Goal: Transaction & Acquisition: Purchase product/service

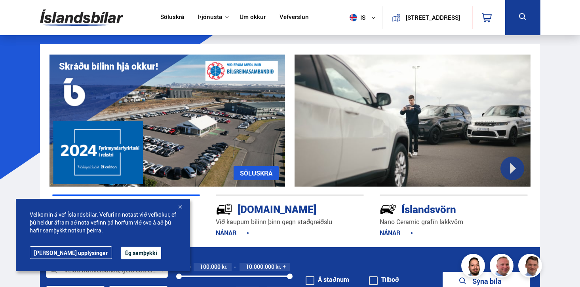
click at [121, 256] on button "Ég samþykki" at bounding box center [141, 253] width 40 height 13
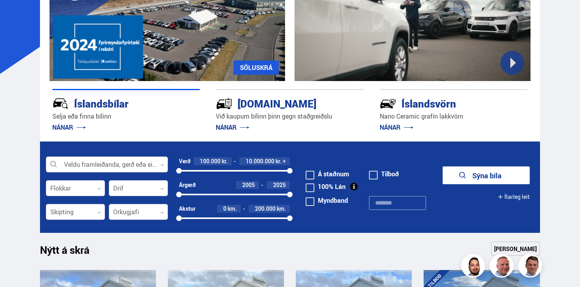
scroll to position [108, 0]
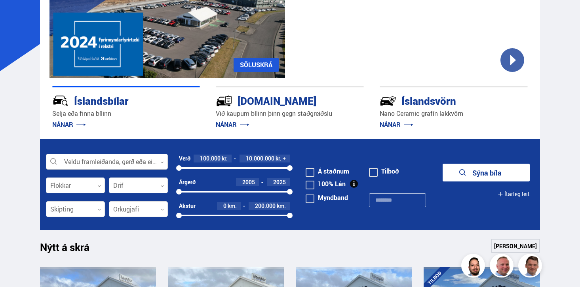
click at [89, 160] on div at bounding box center [107, 162] width 122 height 16
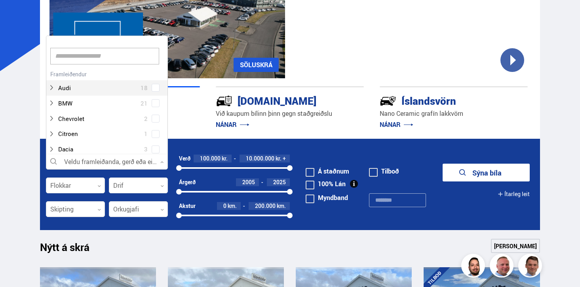
scroll to position [118, 119]
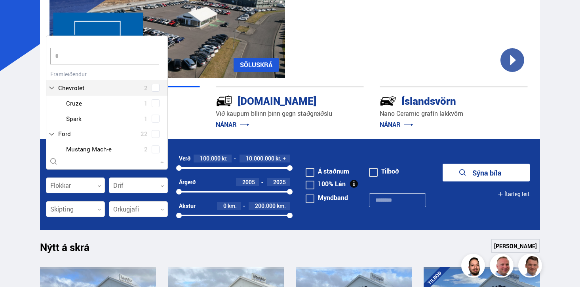
type input "**"
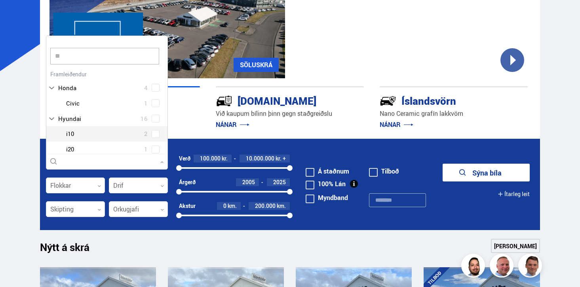
click at [77, 136] on div at bounding box center [114, 133] width 101 height 11
click at [151, 134] on div "Hyundai i10 2 Hyundai i20 1 Hyundai i30 2 Hyundai Inster 1 Hyundai IONIQ 5 3 Hy…" at bounding box center [106, 165] width 121 height 108
click at [153, 135] on span at bounding box center [156, 134] width 8 height 8
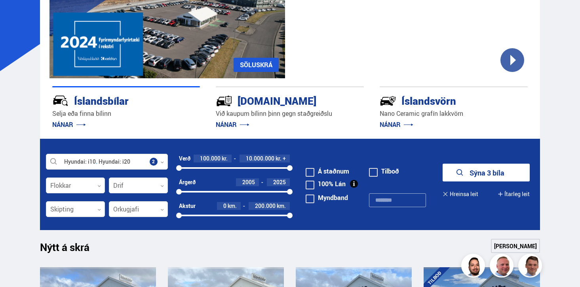
click at [479, 163] on form "Hyundai i10 Hyundai i20 Veldu framleiðanda, gerð eða eiginleika 2 Flokkar 0 Dri…" at bounding box center [290, 184] width 500 height 91
click at [477, 172] on button "Sýna 3 bíla" at bounding box center [485, 173] width 87 height 18
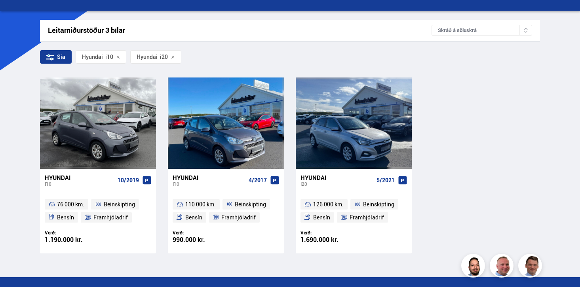
scroll to position [112, 0]
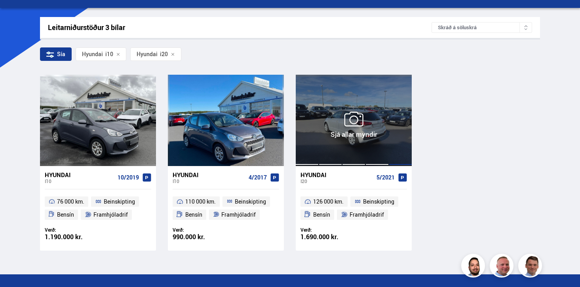
click at [396, 125] on div at bounding box center [399, 120] width 23 height 91
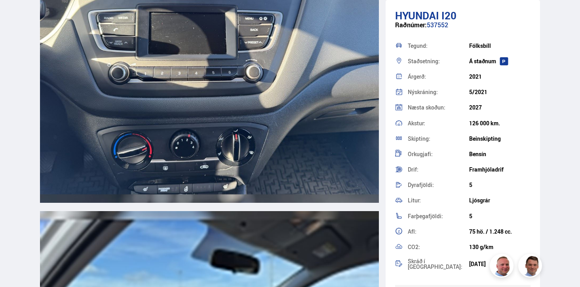
scroll to position [3620, 0]
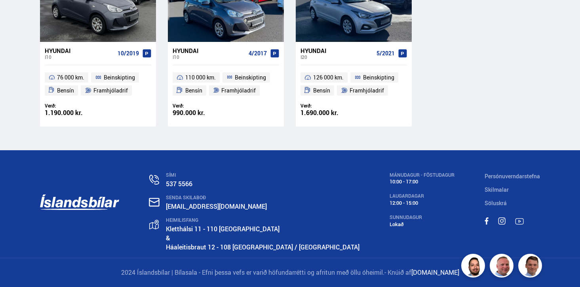
scroll to position [197, 0]
